Goal: Transaction & Acquisition: Subscribe to service/newsletter

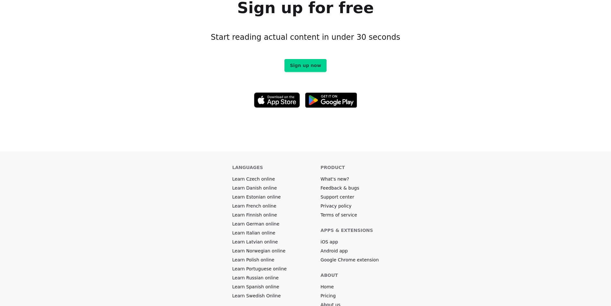
scroll to position [3562, 0]
click at [325, 293] on link "Pricing" at bounding box center [328, 296] width 15 height 6
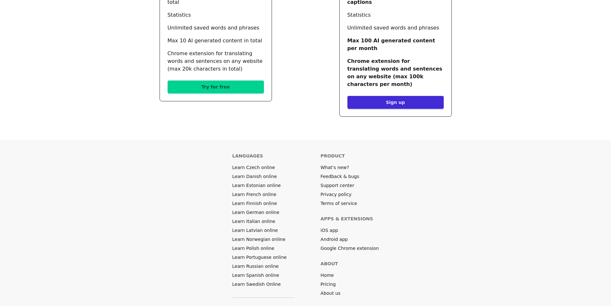
scroll to position [267, 0]
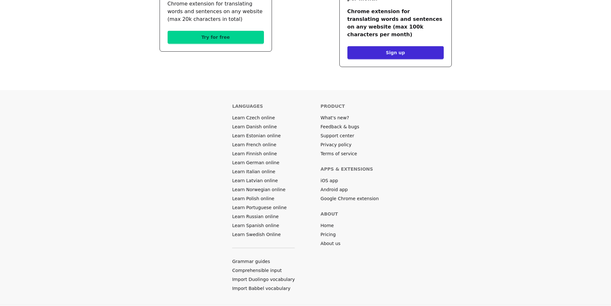
click at [323, 241] on link "About us" at bounding box center [331, 244] width 20 height 6
click at [278, 187] on link "Learn Norwegian online" at bounding box center [258, 190] width 53 height 6
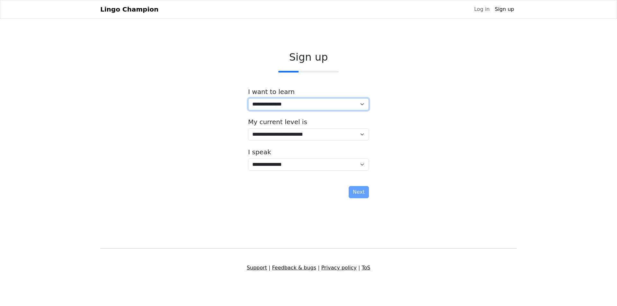
select select "**"
click option "**********" at bounding box center [0, 0] width 0 height 0
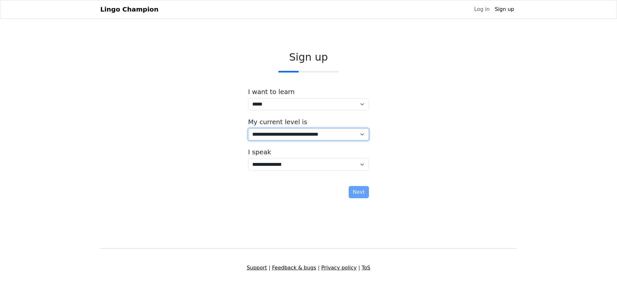
click at [248, 128] on select "**********" at bounding box center [308, 134] width 121 height 12
select select "*"
click option "**********" at bounding box center [0, 0] width 0 height 0
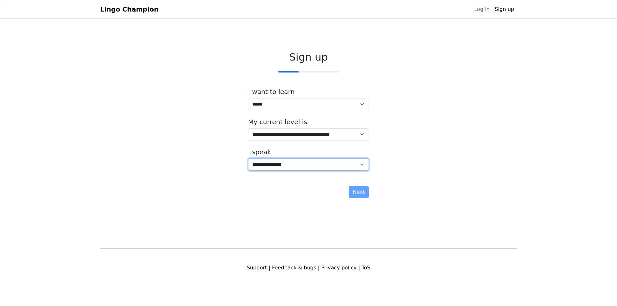
click at [248, 159] on select "**********" at bounding box center [308, 165] width 121 height 12
select select "**"
click option "**********" at bounding box center [0, 0] width 0 height 0
click at [360, 197] on button "Next" at bounding box center [358, 192] width 20 height 12
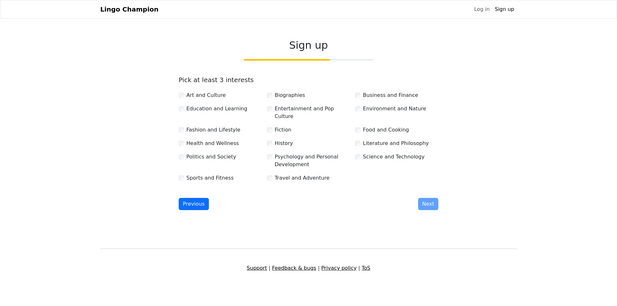
click at [374, 153] on label "Science and Technology" at bounding box center [394, 157] width 62 height 8
click at [371, 140] on label "Literature and Philosophy" at bounding box center [396, 144] width 66 height 8
click at [370, 126] on label "Food and Cooking" at bounding box center [386, 130] width 46 height 8
click at [369, 113] on label "Environment and Nature" at bounding box center [394, 109] width 63 height 8
click at [369, 104] on div "Art and Culture Biographies Business and Finance Education and Learning Enterta…" at bounding box center [308, 134] width 265 height 96
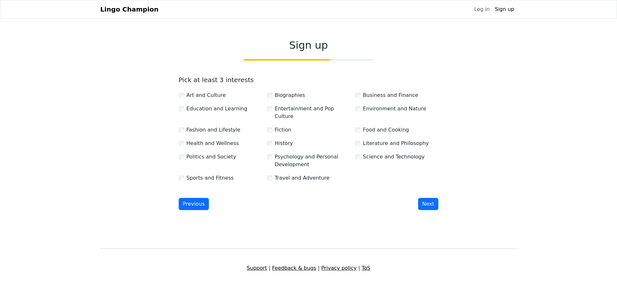
click at [276, 174] on label "Travel and Adventure" at bounding box center [302, 178] width 55 height 8
click at [283, 155] on label "Psychology and Personal Development" at bounding box center [312, 160] width 75 height 15
click at [283, 135] on div "Art and Culture Biographies Business and Finance Education and Learning Enterta…" at bounding box center [308, 134] width 265 height 96
click at [282, 140] on label "History" at bounding box center [284, 144] width 18 height 8
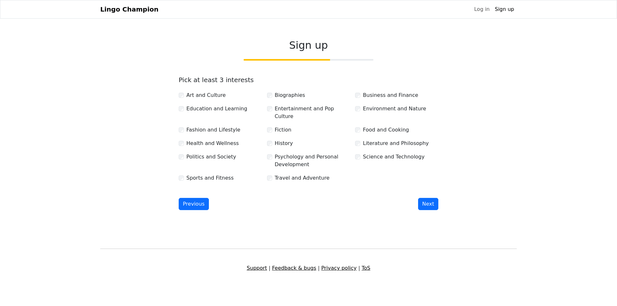
click at [383, 98] on label "Business and Finance" at bounding box center [390, 96] width 55 height 8
click at [370, 127] on label "Food and Cooking" at bounding box center [386, 130] width 46 height 8
click at [203, 159] on div "Politics and Society" at bounding box center [220, 161] width 88 height 16
click at [214, 140] on label "Health and Wellness" at bounding box center [212, 144] width 52 height 8
click at [215, 157] on div "Politics and Society" at bounding box center [220, 161] width 88 height 16
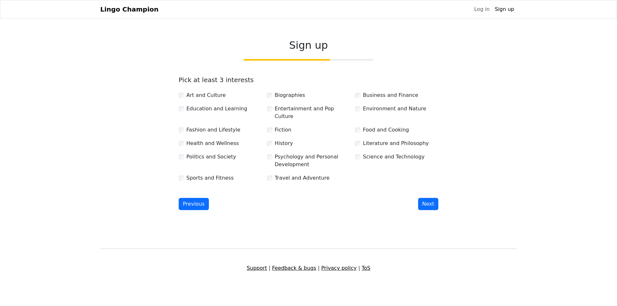
click at [216, 153] on label "Politics and Society" at bounding box center [211, 157] width 50 height 8
click at [214, 97] on label "Art and Culture" at bounding box center [205, 96] width 39 height 8
click at [211, 111] on label "Education and Learning" at bounding box center [216, 109] width 61 height 8
click at [419, 198] on button "Next" at bounding box center [428, 204] width 20 height 12
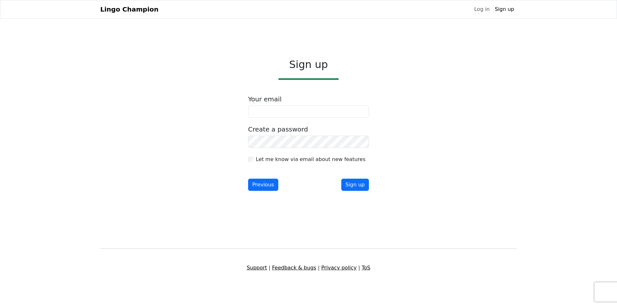
click at [130, 16] on nav "Lingo Champion Log in Sign up Browser extension Support" at bounding box center [308, 9] width 617 height 19
click at [122, 13] on link "Lingo Champion" at bounding box center [129, 9] width 58 height 13
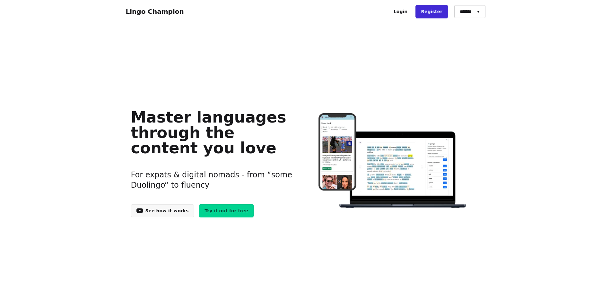
scroll to position [22, 0]
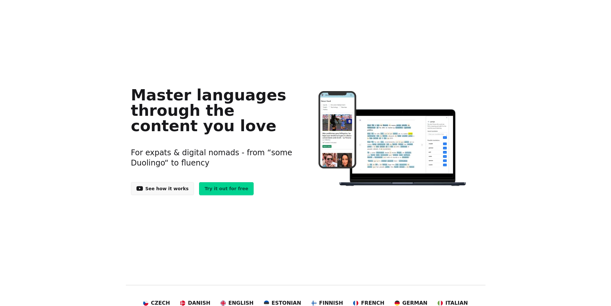
click at [162, 186] on link "See how it works" at bounding box center [162, 188] width 63 height 13
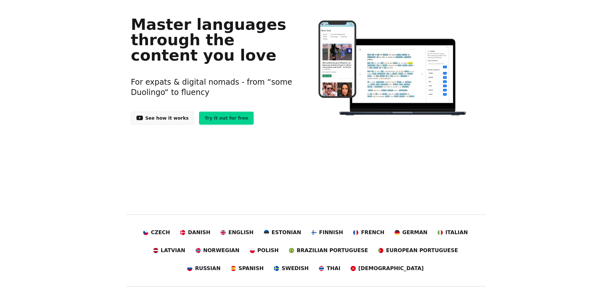
scroll to position [0, 0]
